Goal: Information Seeking & Learning: Learn about a topic

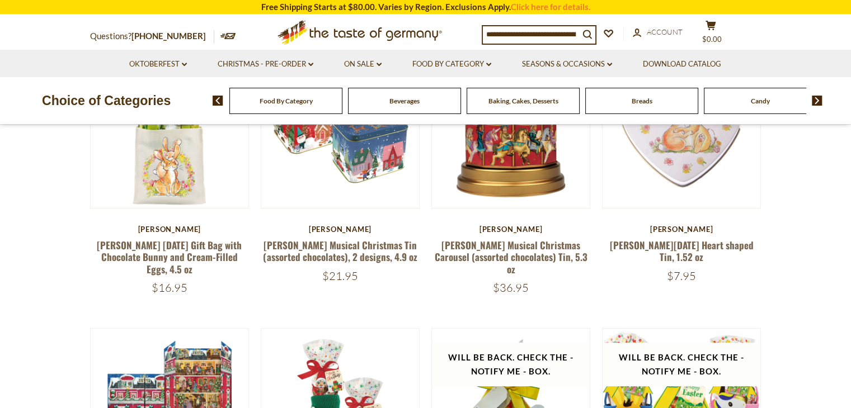
scroll to position [168, 0]
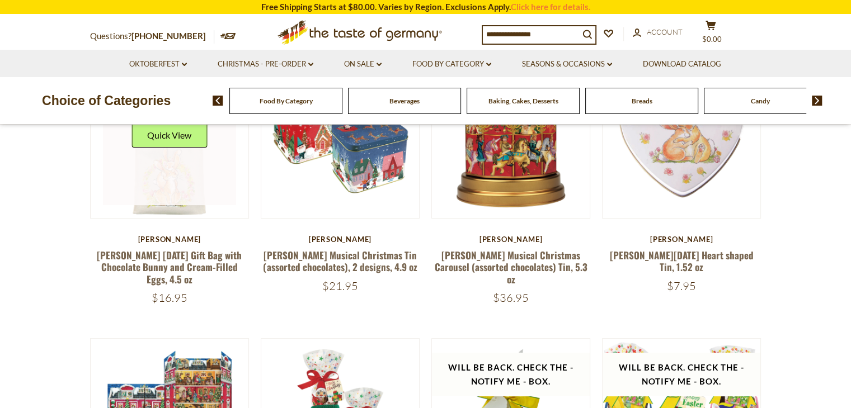
click at [163, 187] on link at bounding box center [169, 139] width 133 height 133
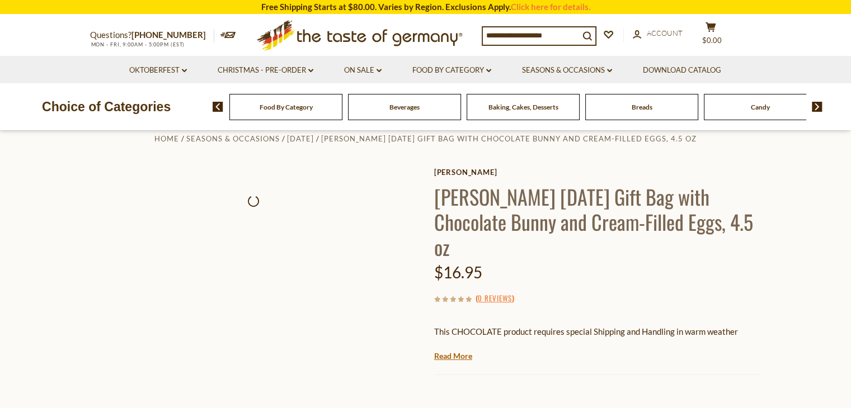
scroll to position [112, 0]
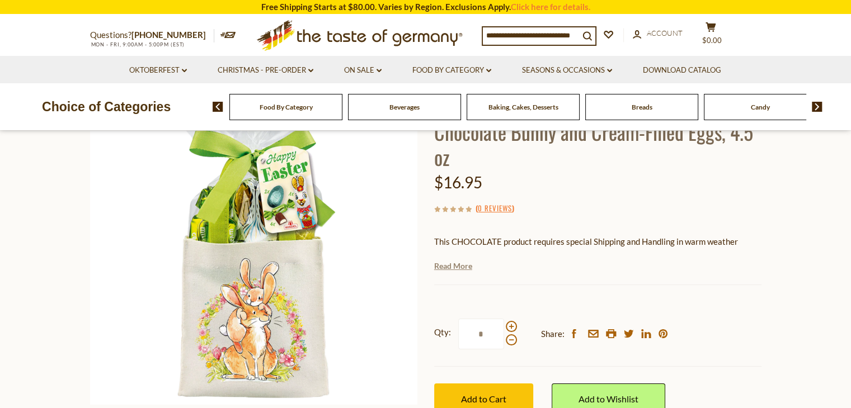
click at [457, 267] on link "Read More" at bounding box center [453, 266] width 38 height 11
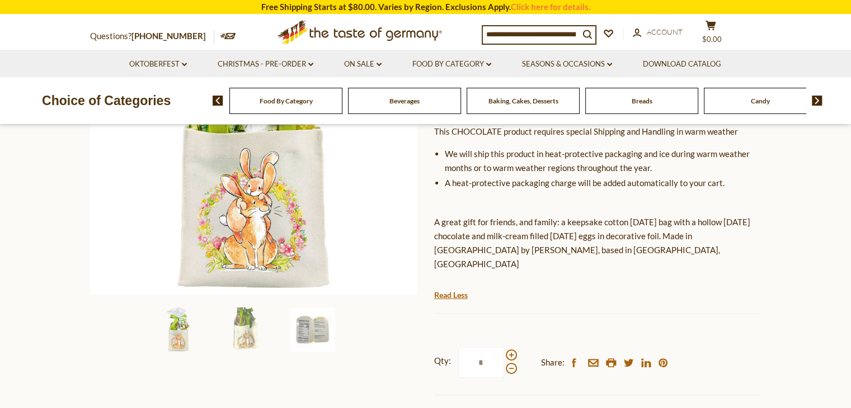
scroll to position [224, 0]
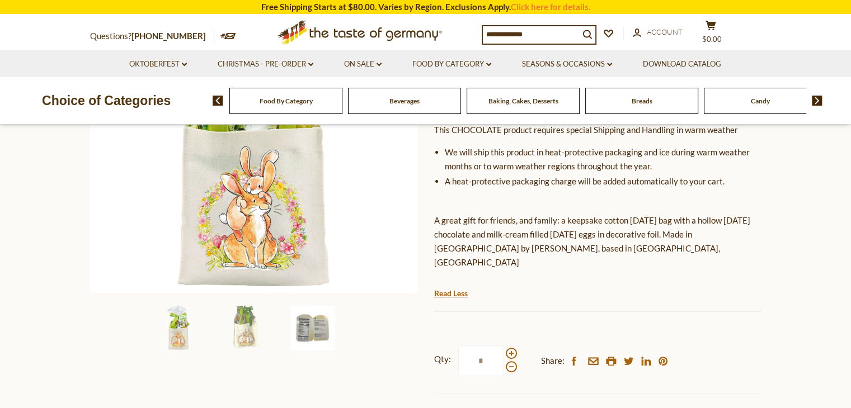
click at [302, 327] on img at bounding box center [312, 328] width 45 height 45
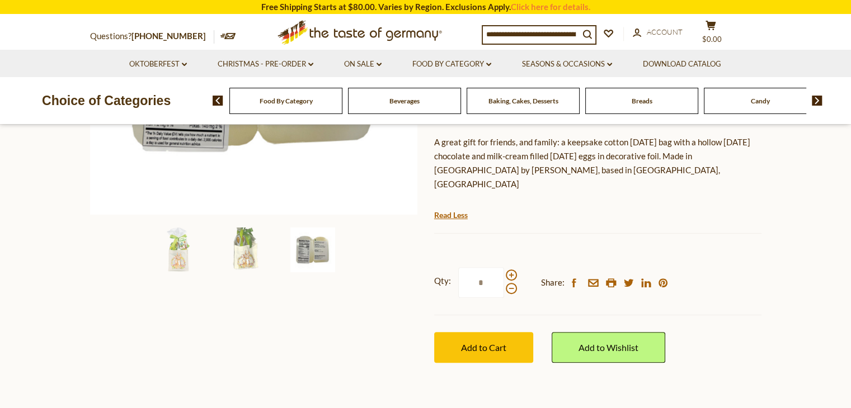
scroll to position [336, 0]
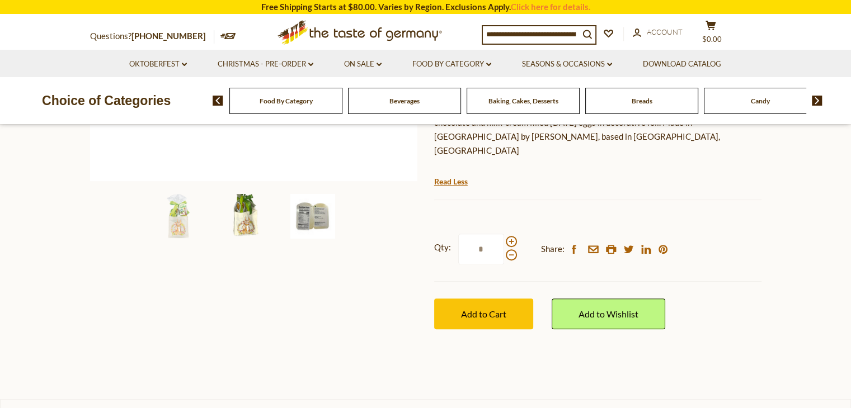
click at [242, 229] on img at bounding box center [245, 216] width 45 height 45
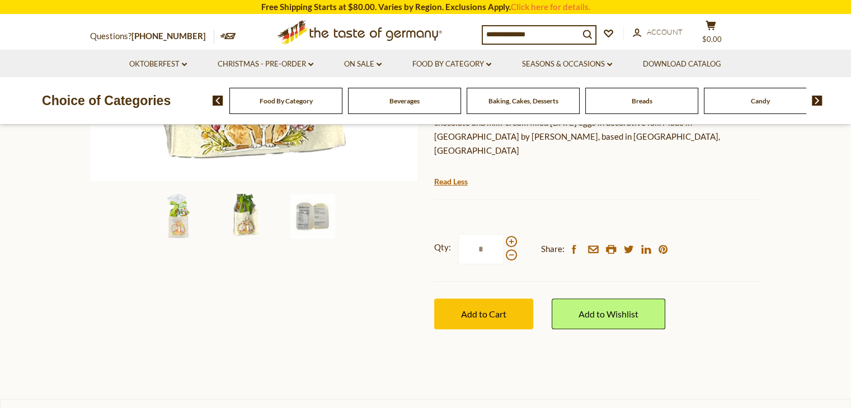
click at [181, 227] on img at bounding box center [178, 216] width 45 height 45
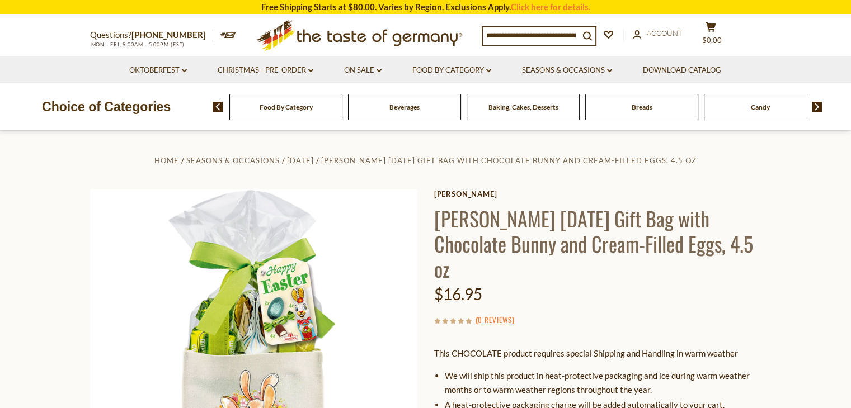
scroll to position [112, 0]
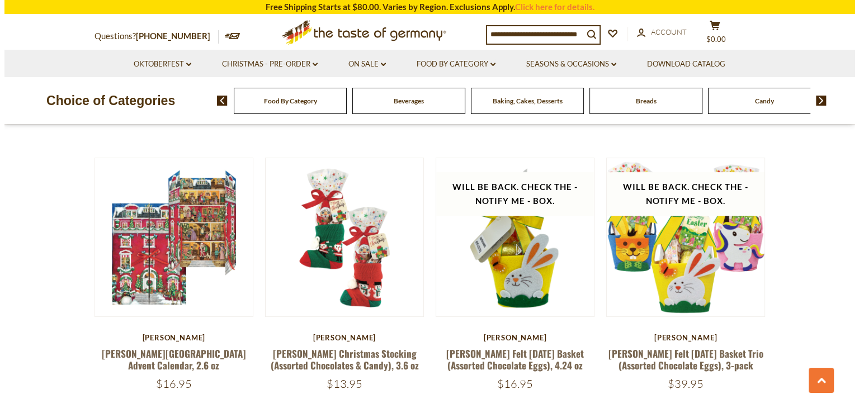
scroll to position [334, 0]
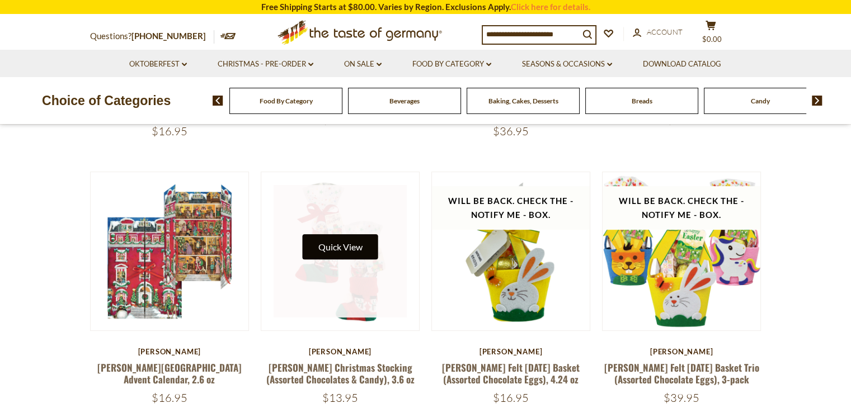
click at [338, 240] on button "Quick View" at bounding box center [340, 246] width 76 height 25
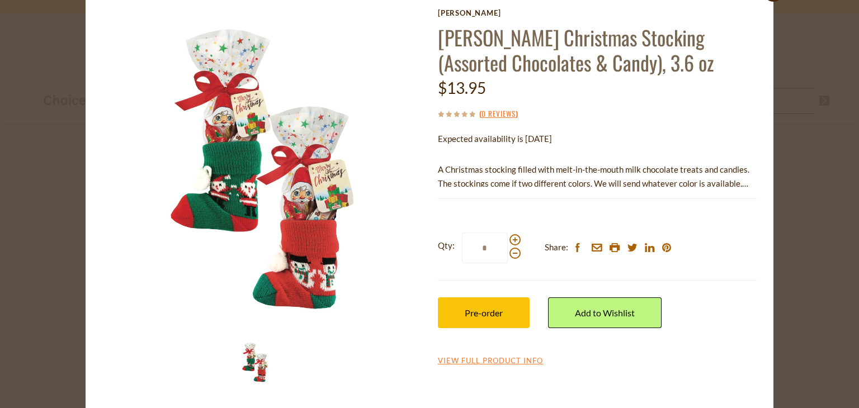
scroll to position [54, 0]
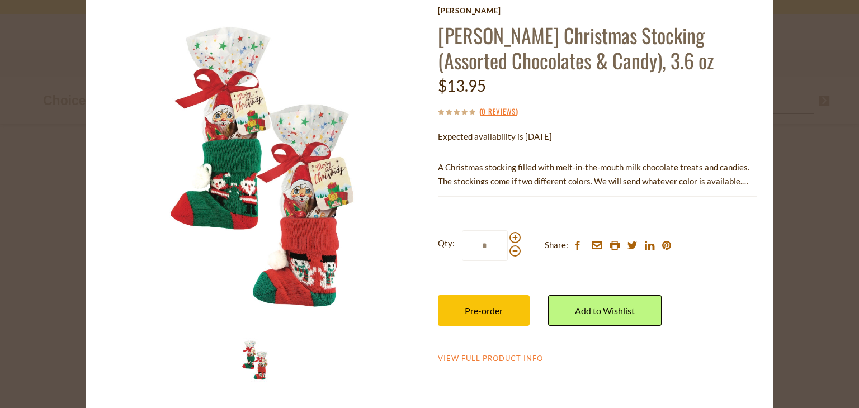
click at [242, 361] on img at bounding box center [255, 360] width 45 height 45
click at [541, 182] on p "A Christmas stocking filled with melt-in-the-mouth milk chocolate treats and ca…" at bounding box center [597, 175] width 319 height 28
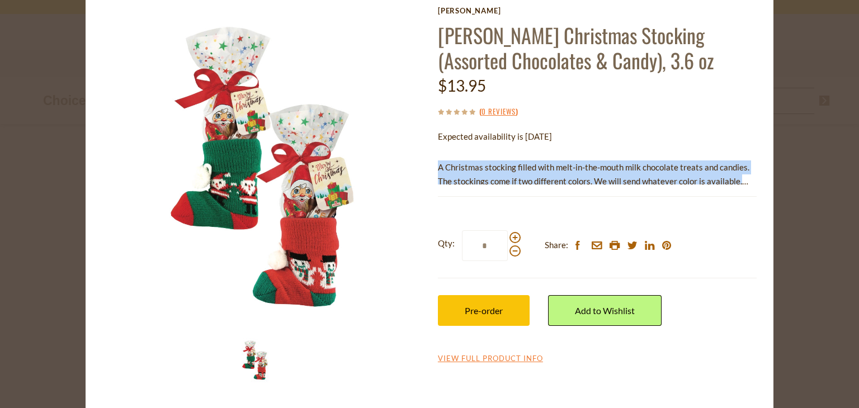
click at [541, 182] on p "A Christmas stocking filled with melt-in-the-mouth milk chocolate treats and ca…" at bounding box center [597, 175] width 319 height 28
click at [438, 361] on link "View Full Product Info" at bounding box center [490, 359] width 105 height 10
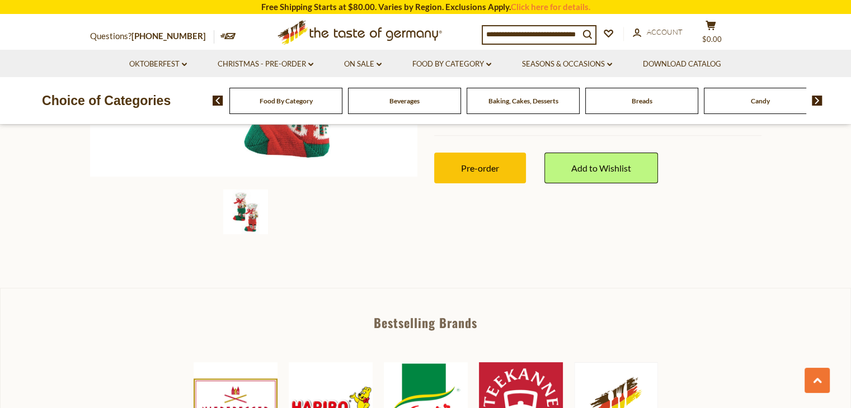
scroll to position [168, 0]
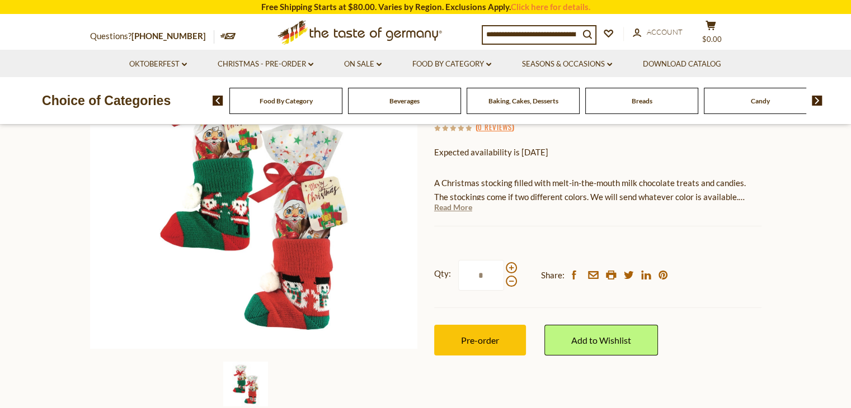
click at [454, 210] on link "Read More" at bounding box center [453, 207] width 38 height 11
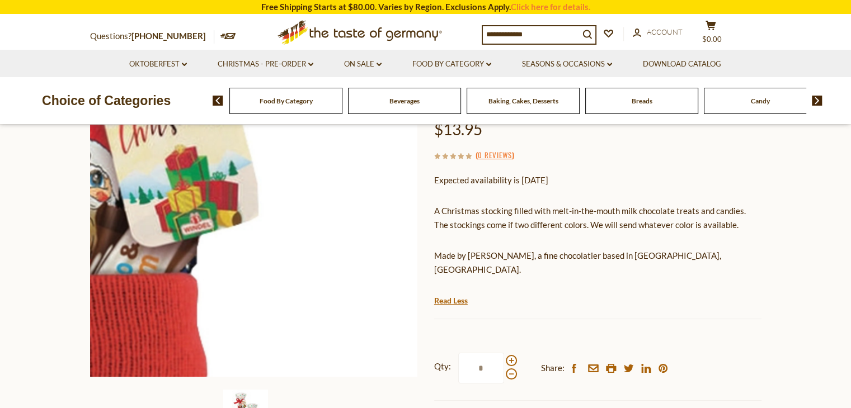
scroll to position [0, 0]
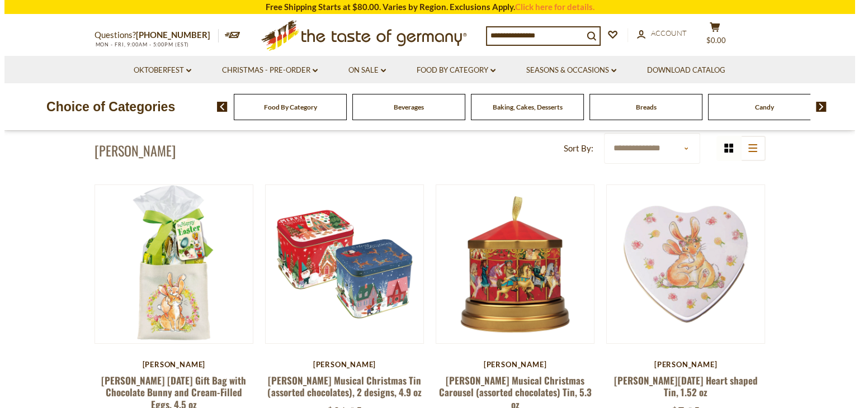
scroll to position [41, 0]
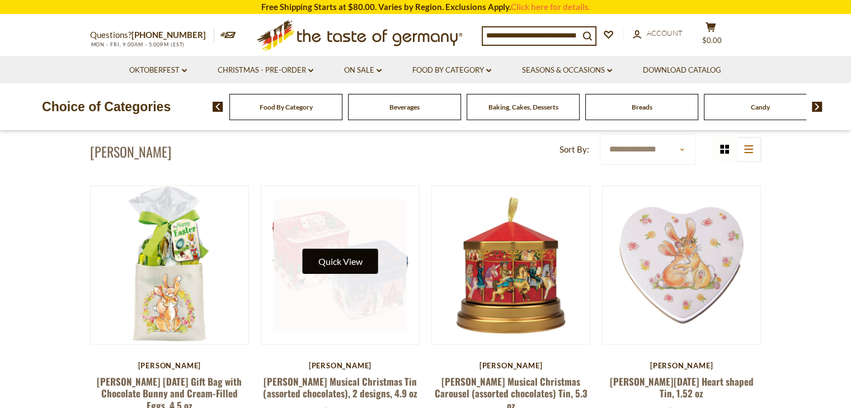
click at [330, 261] on button "Quick View" at bounding box center [340, 261] width 76 height 25
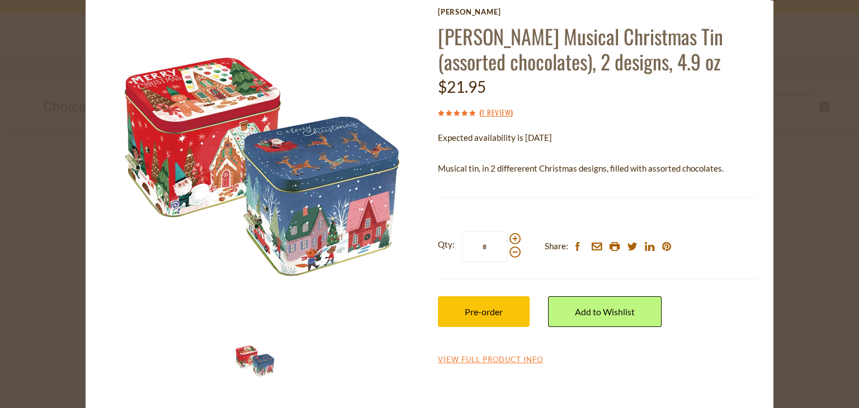
scroll to position [54, 0]
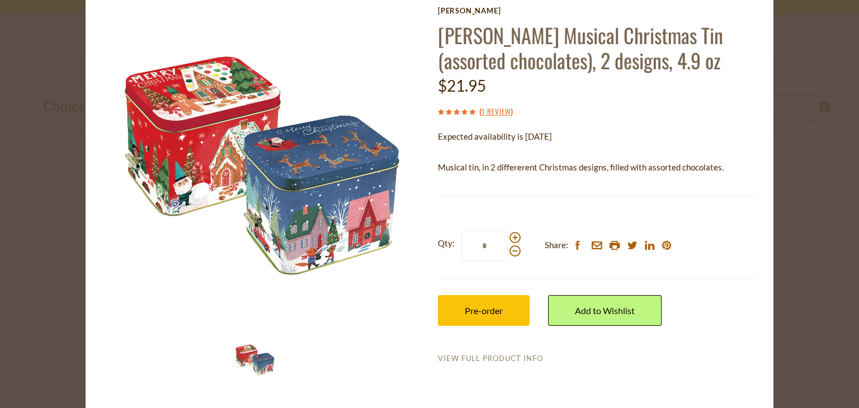
click at [486, 358] on link "View Full Product Info" at bounding box center [490, 359] width 105 height 10
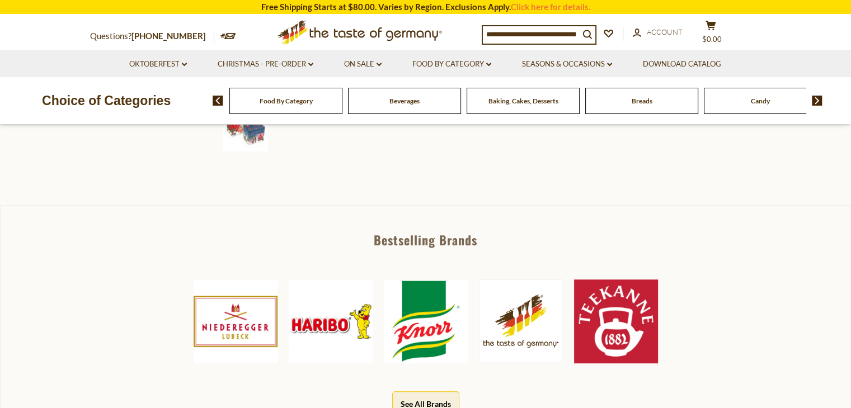
scroll to position [559, 0]
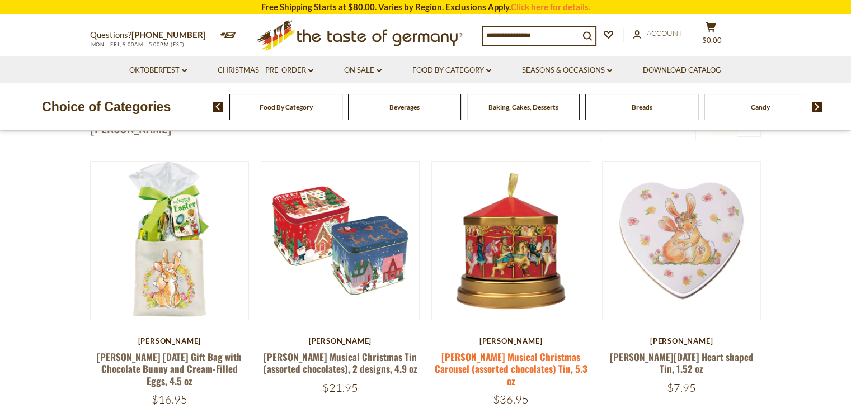
scroll to position [93, 0]
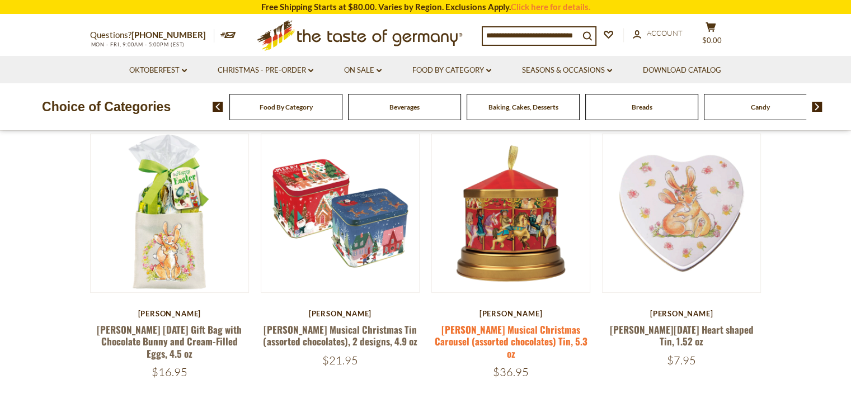
click at [526, 334] on link "[PERSON_NAME] Musical Christmas Carousel (assorted chocolates) Tin, 5.3 oz" at bounding box center [511, 342] width 153 height 38
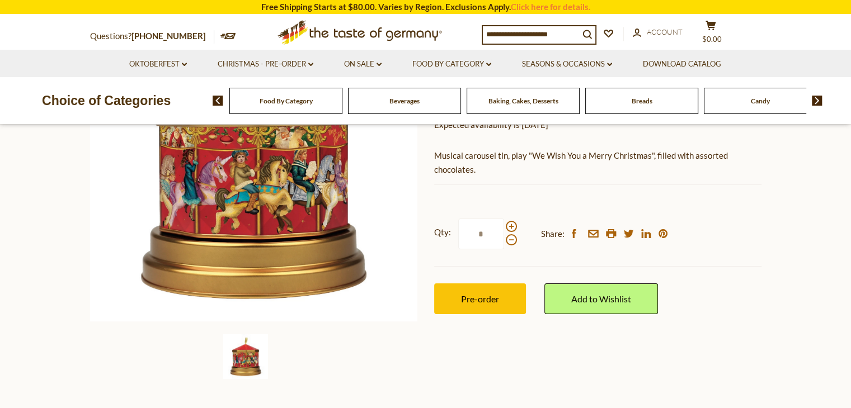
scroll to position [168, 0]
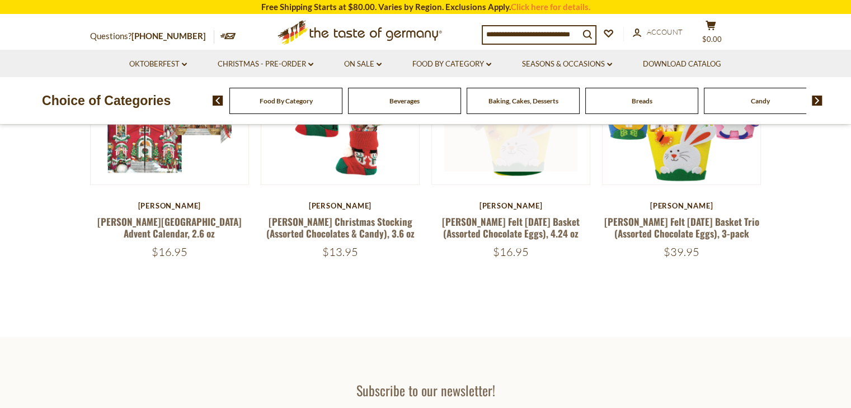
scroll to position [485, 0]
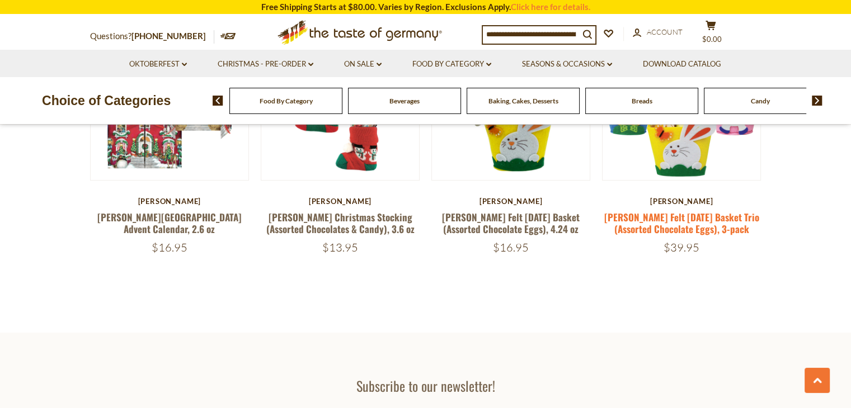
click at [682, 227] on link "[PERSON_NAME] Felt [DATE] Basket Trio (Assorted Chocolate Eggs), 3-pack" at bounding box center [681, 223] width 155 height 26
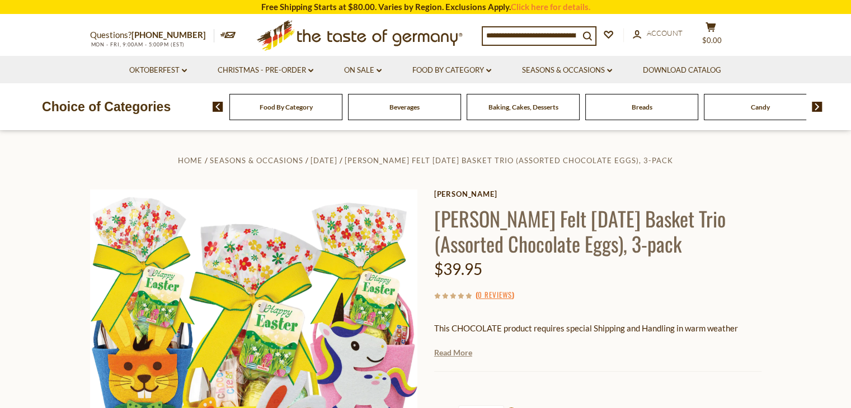
click at [442, 354] on link "Read More" at bounding box center [453, 352] width 38 height 11
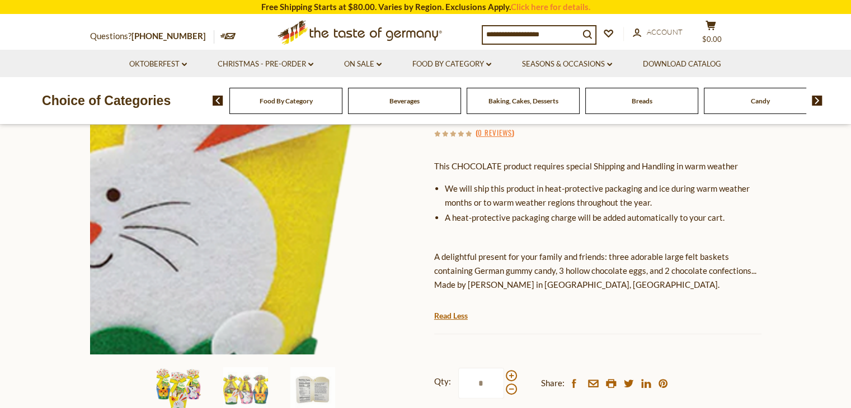
scroll to position [168, 0]
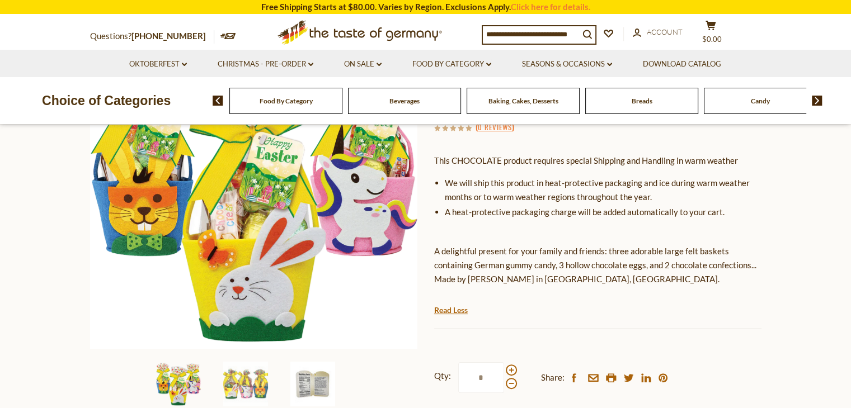
click at [309, 383] on img at bounding box center [312, 384] width 45 height 45
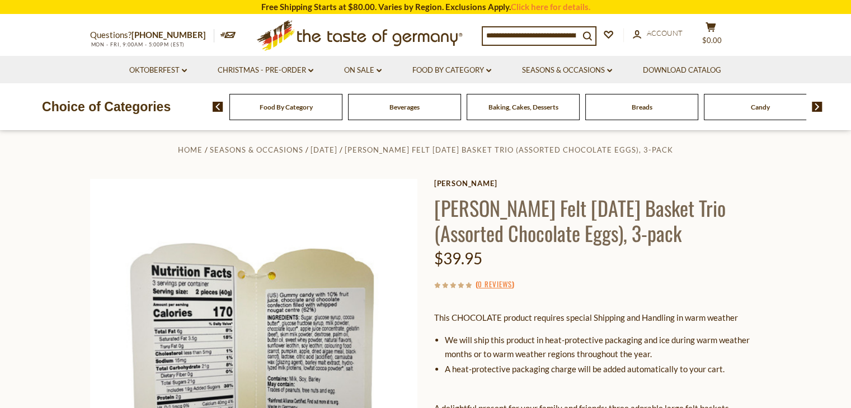
scroll to position [0, 0]
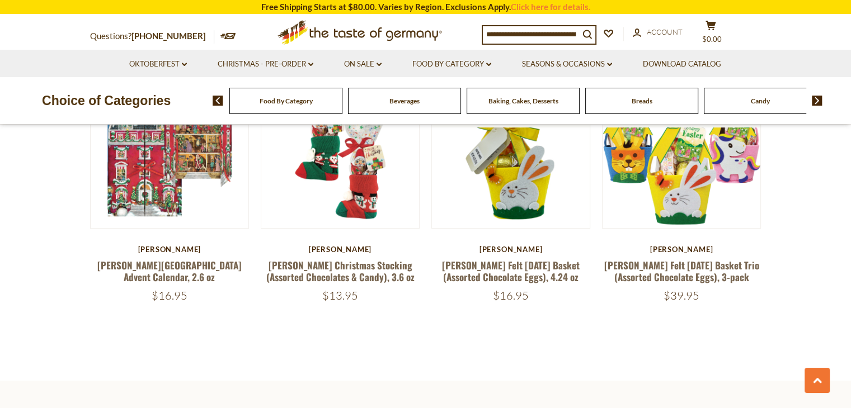
scroll to position [285, 0]
